Goal: Task Accomplishment & Management: Manage account settings

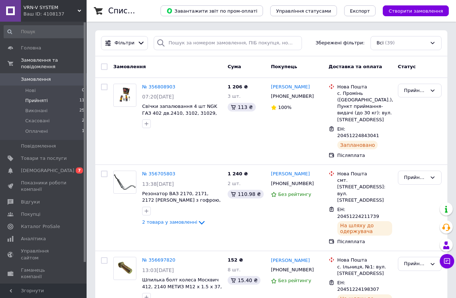
click at [42, 97] on span "Прийняті" at bounding box center [36, 100] width 22 height 6
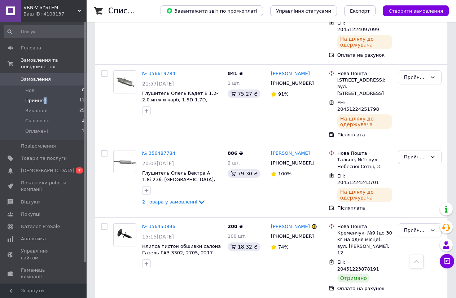
scroll to position [412, 0]
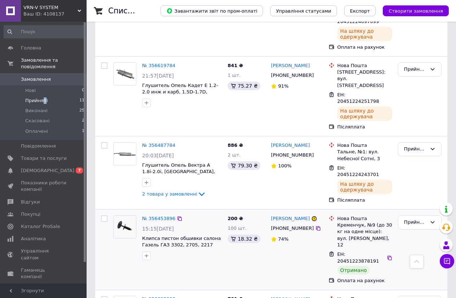
click at [104, 215] on input "checkbox" at bounding box center [104, 218] width 6 height 6
checkbox input "true"
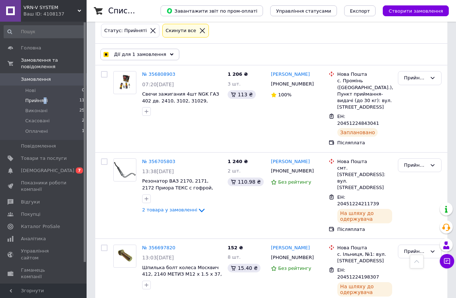
scroll to position [0, 0]
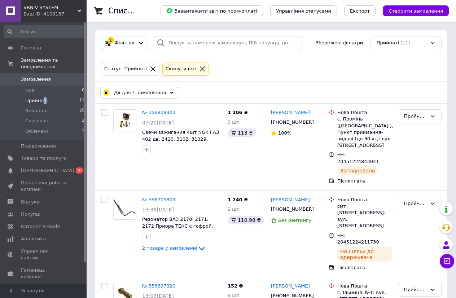
click at [167, 95] on div "Дії для 1 замовлення" at bounding box center [139, 93] width 79 height 12
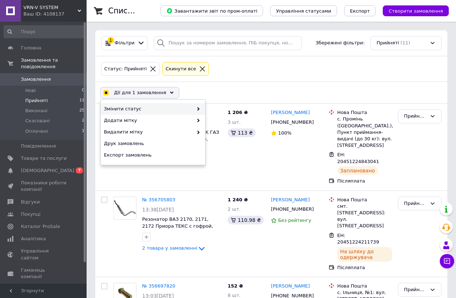
click at [170, 109] on span "Змінити статус" at bounding box center [148, 109] width 89 height 6
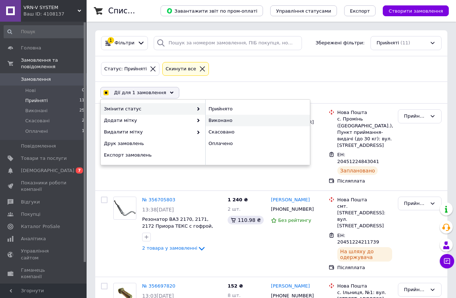
checkbox input "true"
click at [235, 123] on div "Виконано" at bounding box center [257, 121] width 105 height 12
checkbox input "false"
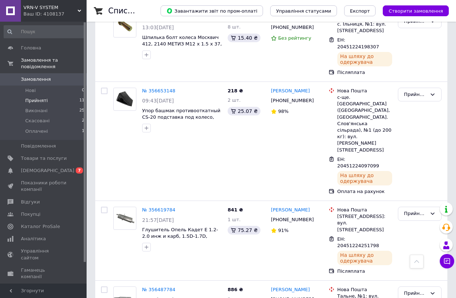
scroll to position [269, 0]
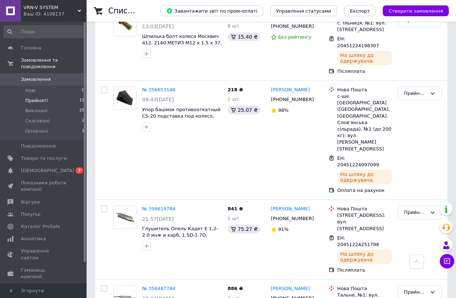
click at [79, 10] on icon at bounding box center [80, 11] width 4 height 4
